Goal: Information Seeking & Learning: Learn about a topic

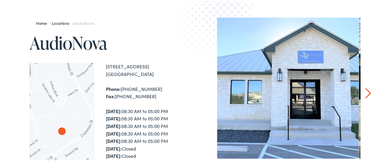
scroll to position [59, 0]
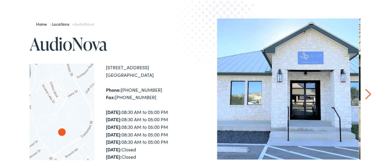
click at [365, 95] on link "Next" at bounding box center [368, 93] width 6 height 11
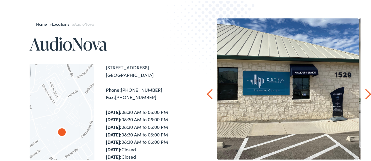
click at [365, 95] on link "Next" at bounding box center [368, 93] width 6 height 11
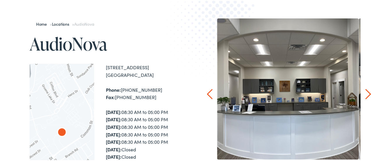
click at [365, 95] on link "Next" at bounding box center [368, 93] width 6 height 11
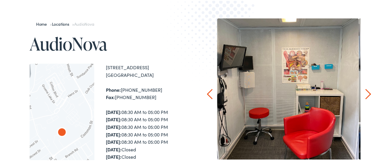
click at [365, 95] on link "Next" at bounding box center [368, 93] width 6 height 11
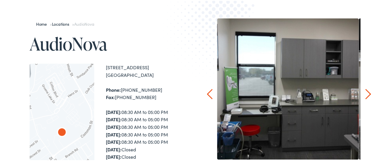
click at [365, 95] on link "Next" at bounding box center [368, 93] width 6 height 11
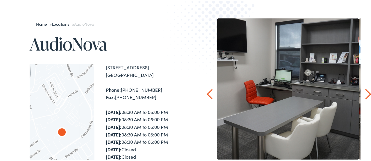
click at [365, 95] on link "Next" at bounding box center [368, 93] width 6 height 11
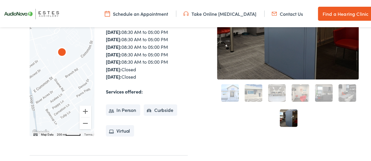
scroll to position [0, 0]
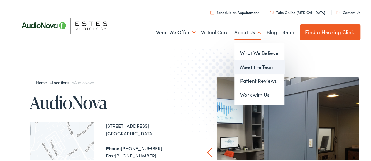
click at [251, 65] on link "Meet the Team" at bounding box center [259, 66] width 50 height 14
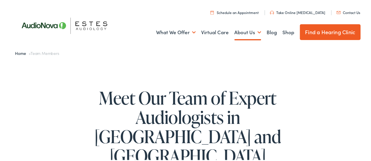
click at [323, 30] on link "Find a Hearing Clinic" at bounding box center [329, 31] width 61 height 16
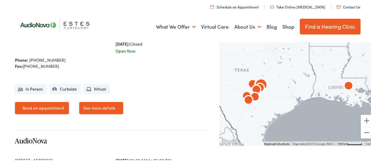
scroll to position [1133, 0]
click at [100, 108] on link "See more details" at bounding box center [101, 107] width 44 height 12
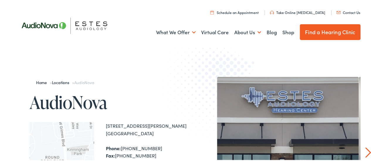
click at [62, 81] on link "Locations" at bounding box center [62, 82] width 20 height 6
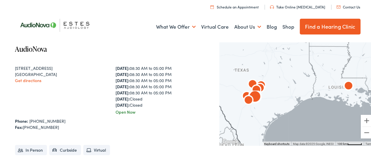
scroll to position [937, 0]
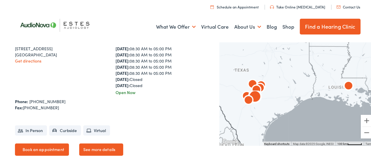
click at [106, 146] on link "See more details" at bounding box center [101, 149] width 44 height 12
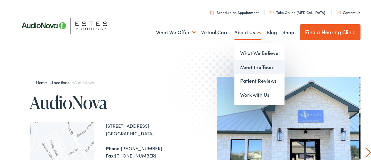
click at [243, 67] on link "Meet the Team" at bounding box center [259, 66] width 50 height 14
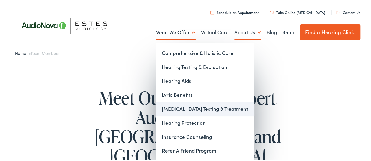
click at [175, 114] on link "[MEDICAL_DATA] Testing & Treatment" at bounding box center [205, 108] width 98 height 14
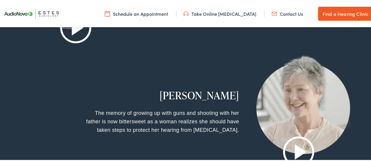
scroll to position [976, 0]
